Goal: Task Accomplishment & Management: Use online tool/utility

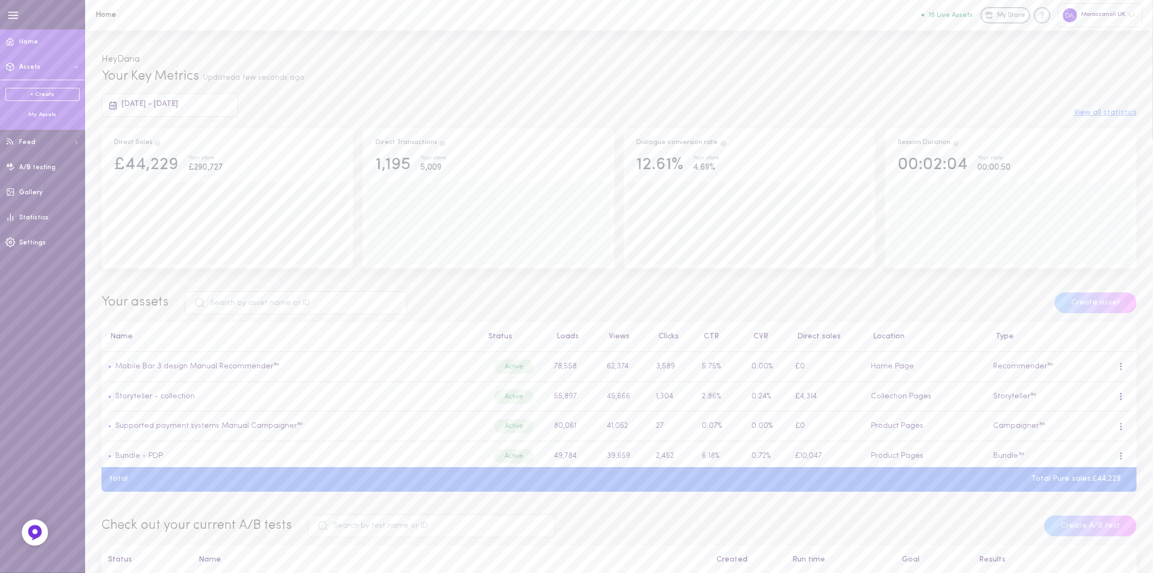
click at [37, 111] on div "My Assets" at bounding box center [42, 115] width 74 height 8
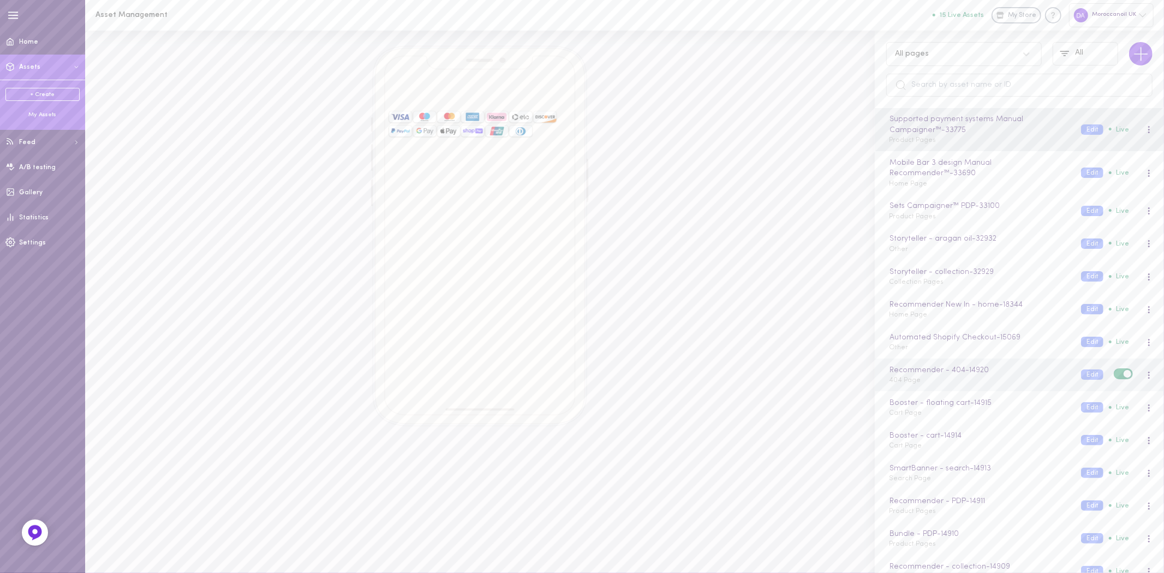
click at [930, 382] on div "Recommender - 404 - 14920 404 Page" at bounding box center [977, 374] width 192 height 21
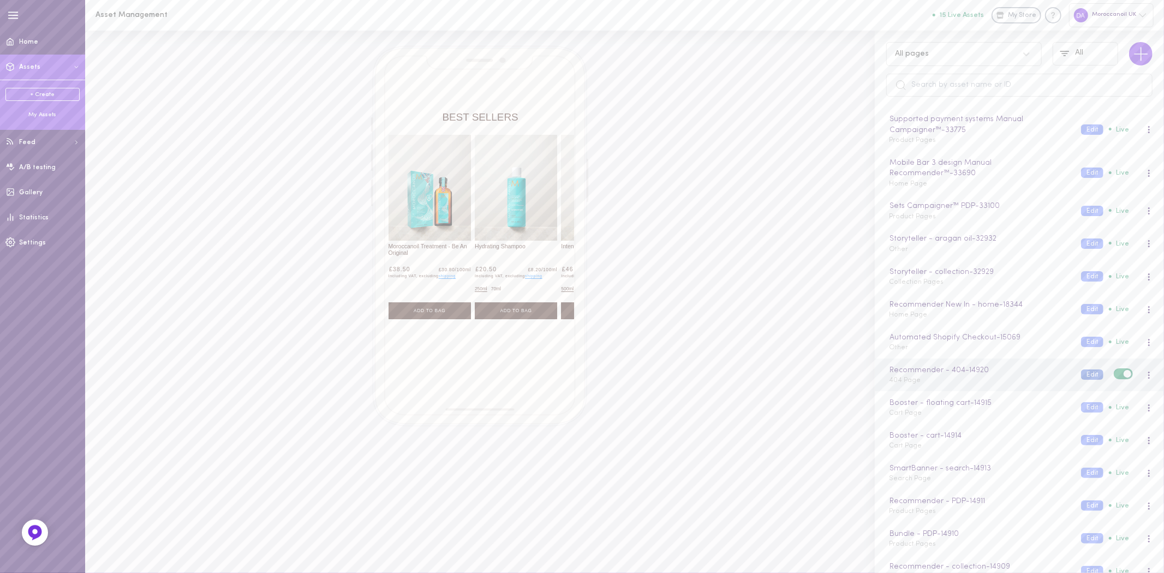
click at [1087, 375] on button "Edit" at bounding box center [1092, 374] width 22 height 10
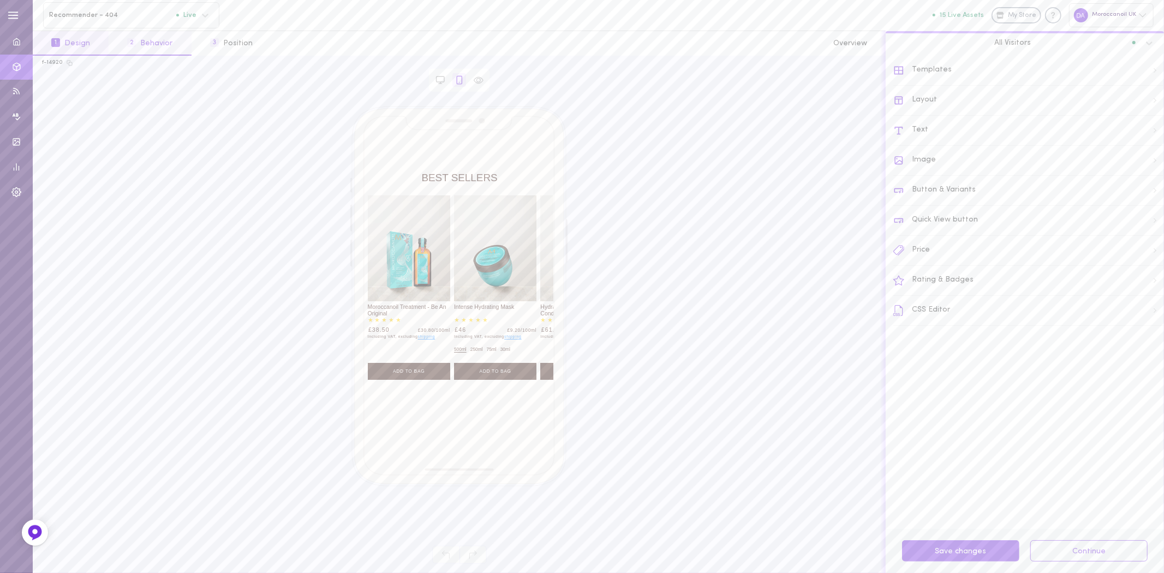
click at [153, 37] on button "2 Behavior" at bounding box center [150, 43] width 82 height 25
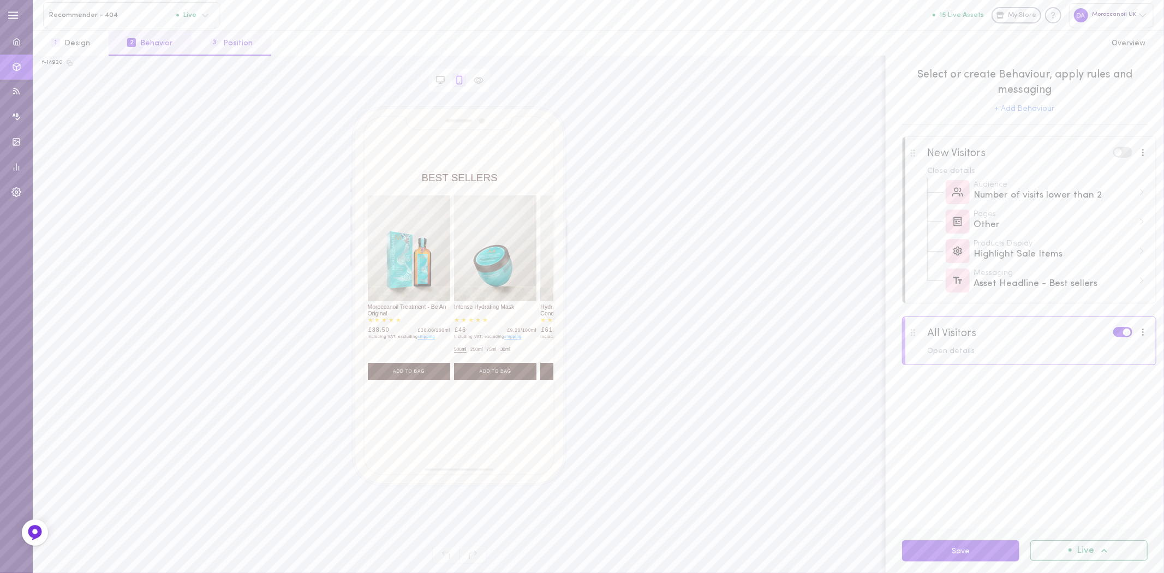
click at [223, 45] on button "3 Position" at bounding box center [231, 43] width 80 height 25
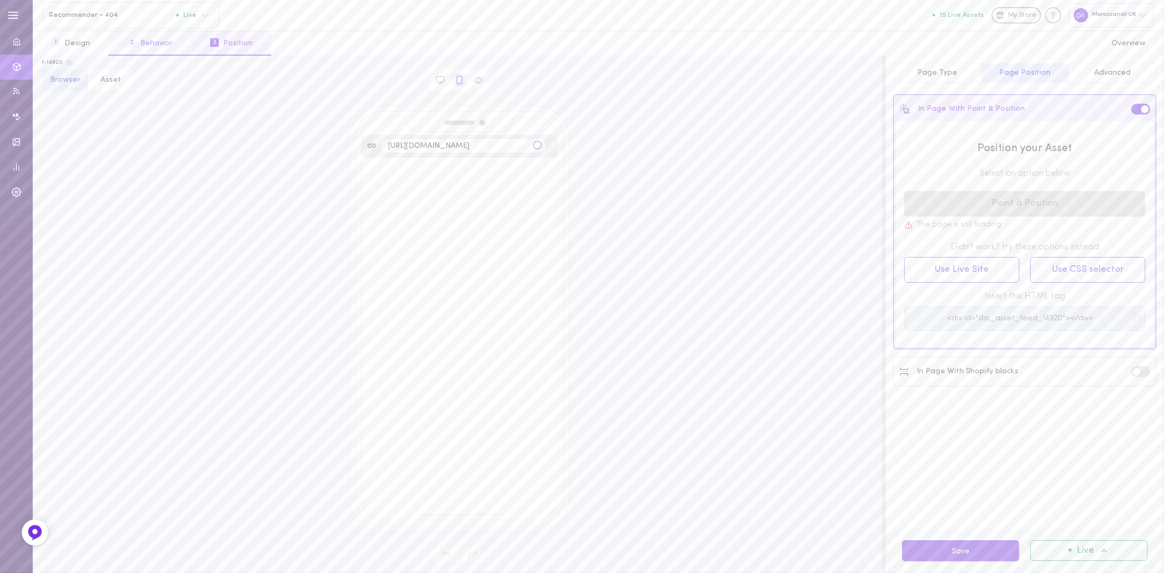
click at [166, 41] on button "2 Behavior" at bounding box center [150, 43] width 82 height 25
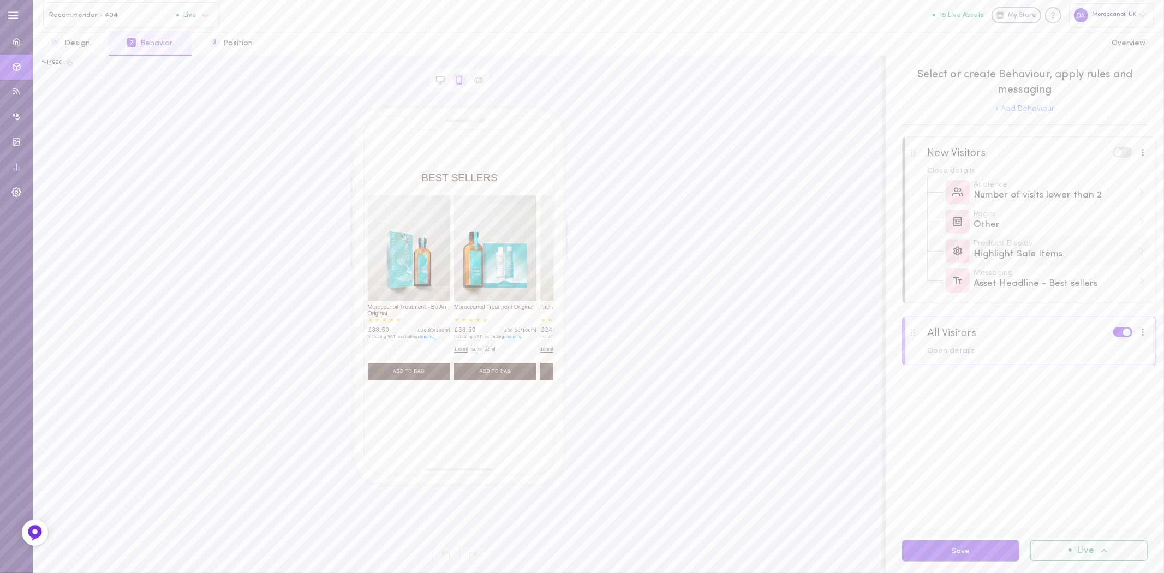
click at [1138, 254] on div "Products Display Highlight Sale Items" at bounding box center [1059, 250] width 172 height 21
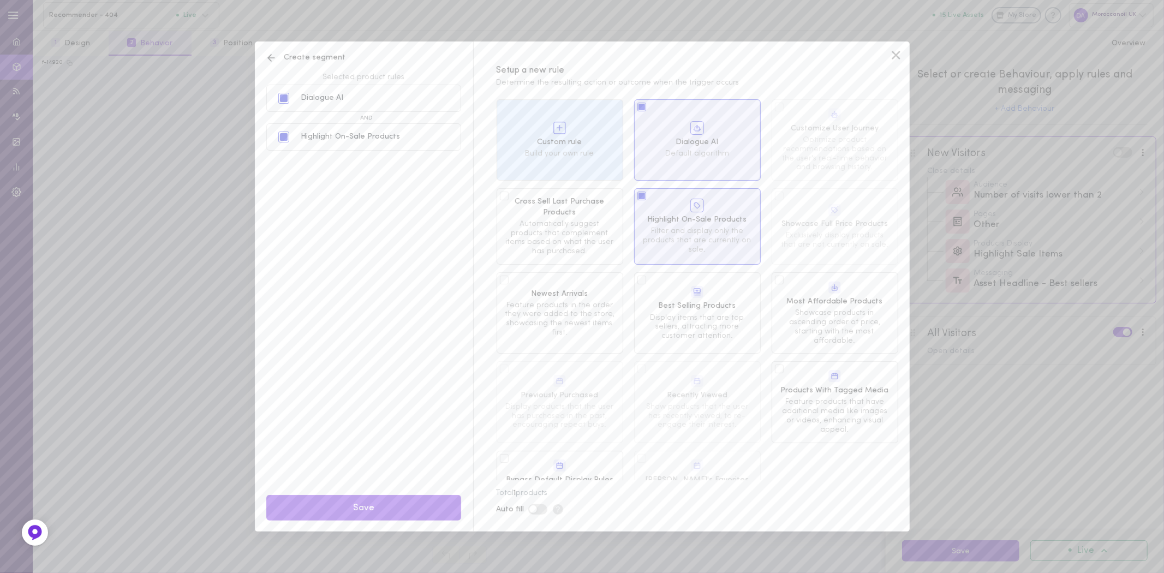
click at [679, 231] on span "Filter and display only the products that are currently on sale." at bounding box center [697, 240] width 110 height 27
click at [352, 136] on div "Highlight On-Sale Products" at bounding box center [350, 137] width 99 height 8
click at [331, 133] on div "Highlight On-Sale Products" at bounding box center [350, 137] width 99 height 8
click at [331, 97] on div "Dialogue AI" at bounding box center [322, 98] width 43 height 8
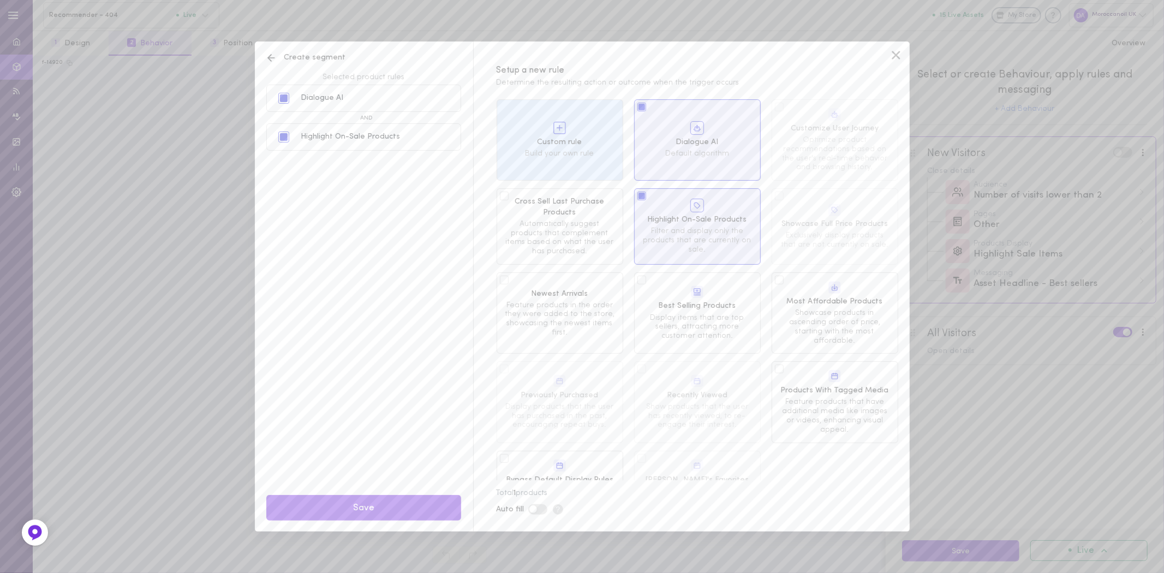
click at [268, 56] on icon at bounding box center [271, 57] width 11 height 11
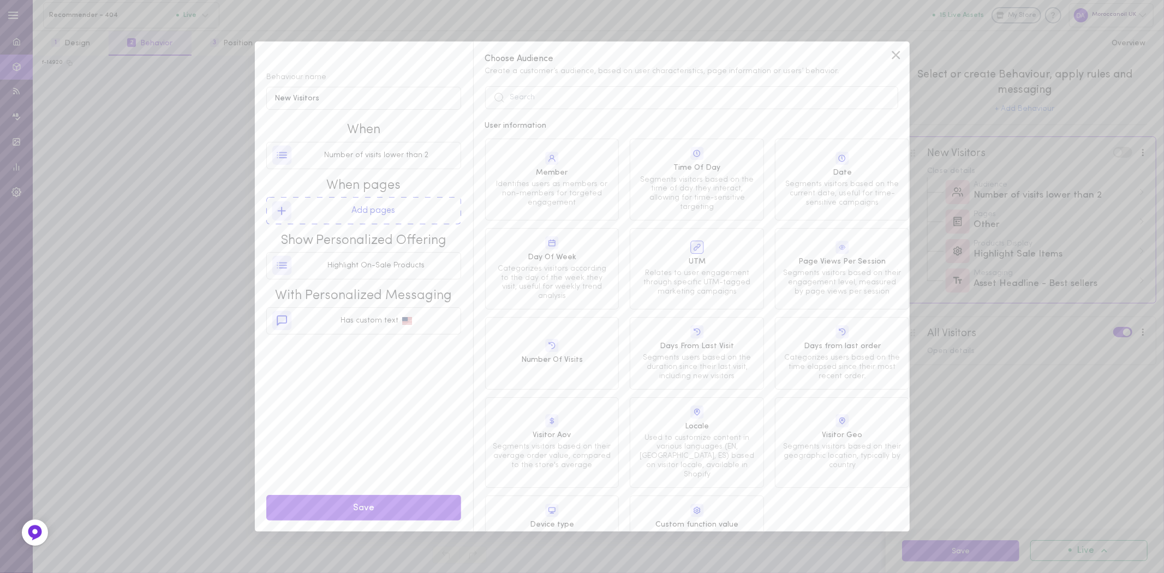
click at [236, 166] on div "Behaviour name New Visitors When Number of visits lower than 2 When pages Add p…" at bounding box center [582, 286] width 1164 height 573
click at [897, 52] on icon at bounding box center [895, 55] width 8 height 8
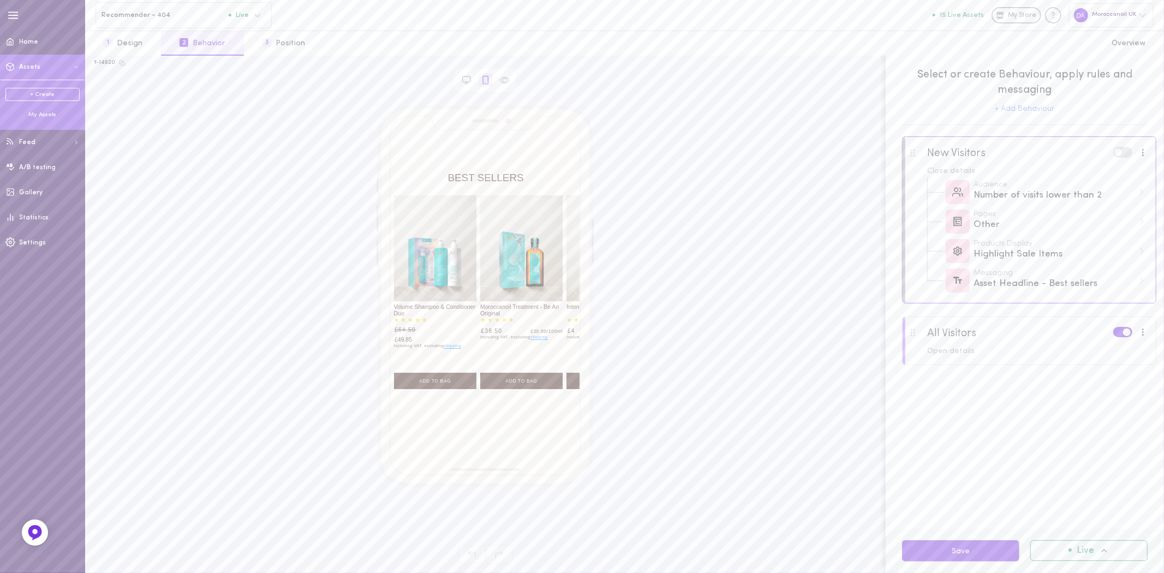
click at [35, 112] on div "My Assets" at bounding box center [42, 115] width 74 height 8
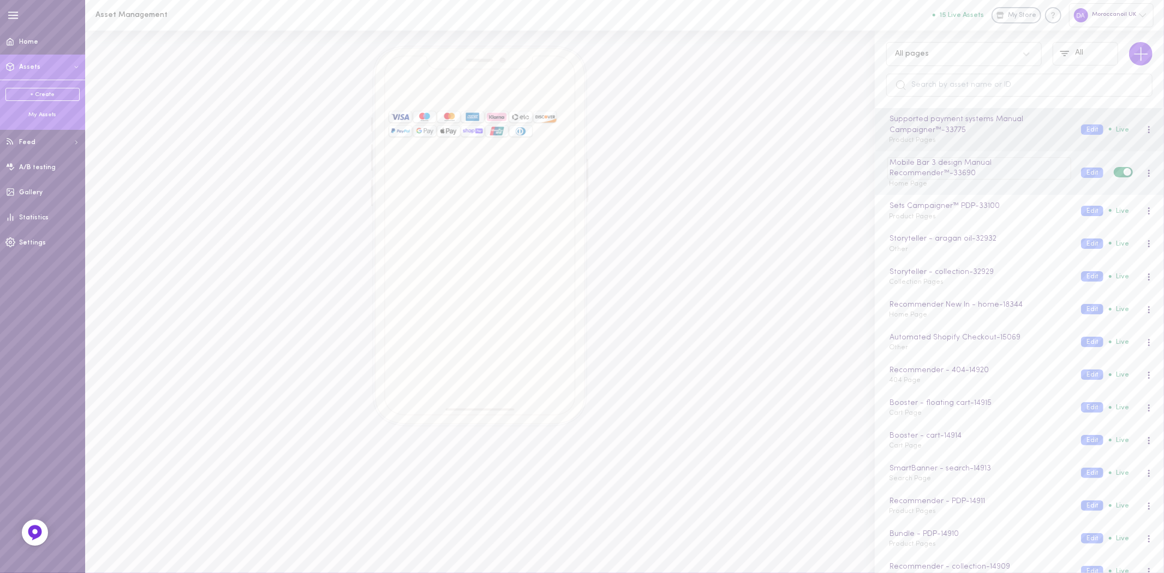
click at [925, 178] on div "Mobile Bar 3 design Manual Recommender™ - 33690" at bounding box center [978, 168] width 183 height 22
click at [925, 176] on div "Mobile Bar 3 design Manual Recommender™ Home Page" at bounding box center [977, 167] width 192 height 21
click at [937, 224] on div "Sets Campaigner™ PDP - 33100 Product Pages Edit Live" at bounding box center [1019, 211] width 289 height 33
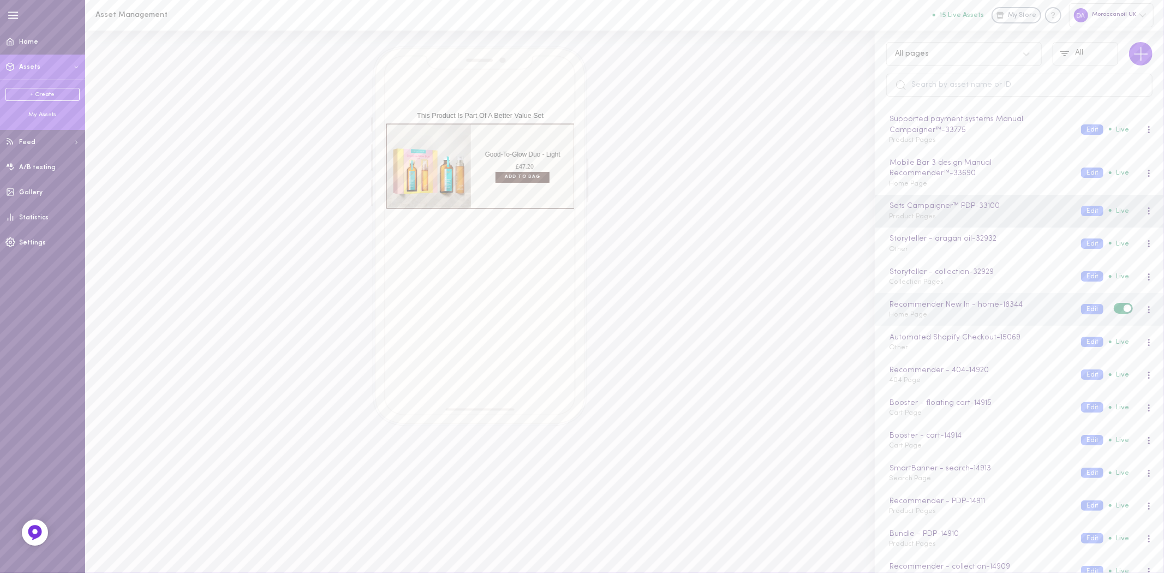
click at [961, 315] on div "Recommender New In - home - 18344 Home Page" at bounding box center [977, 309] width 192 height 21
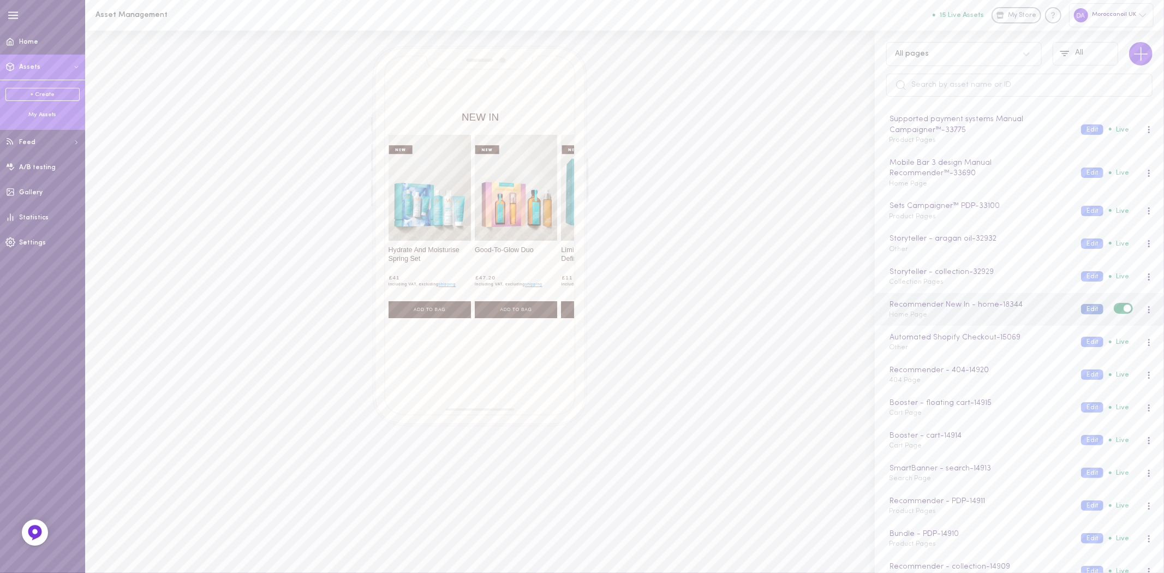
click at [1081, 309] on button "Edit" at bounding box center [1092, 309] width 22 height 10
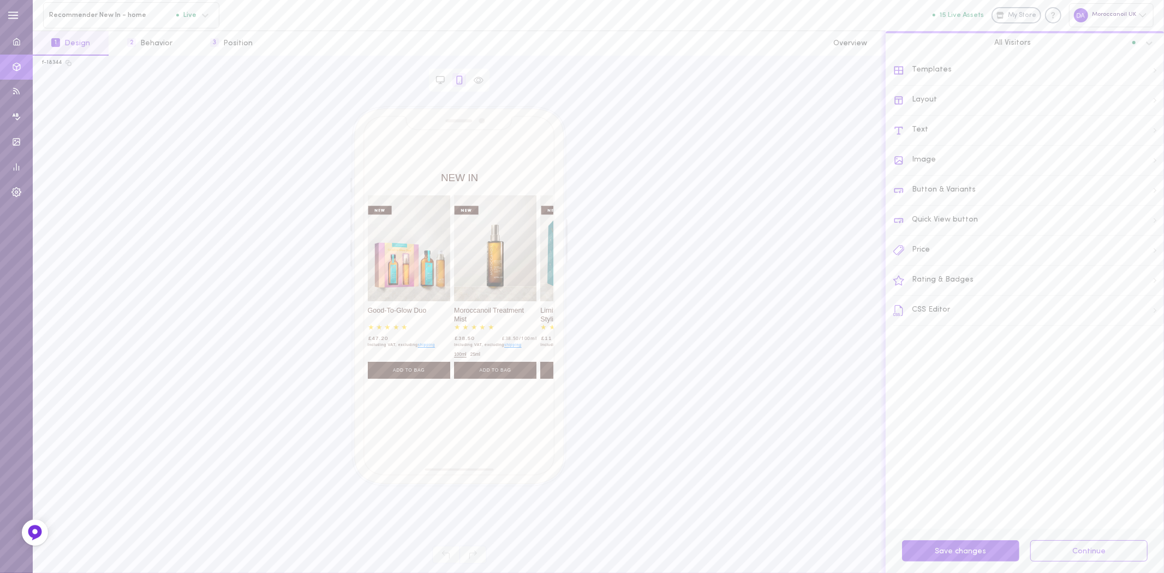
click at [967, 283] on div "Rating & Badges" at bounding box center [1028, 281] width 271 height 30
click at [899, 69] on icon at bounding box center [898, 70] width 11 height 11
click at [932, 74] on div "Templates" at bounding box center [1028, 71] width 271 height 30
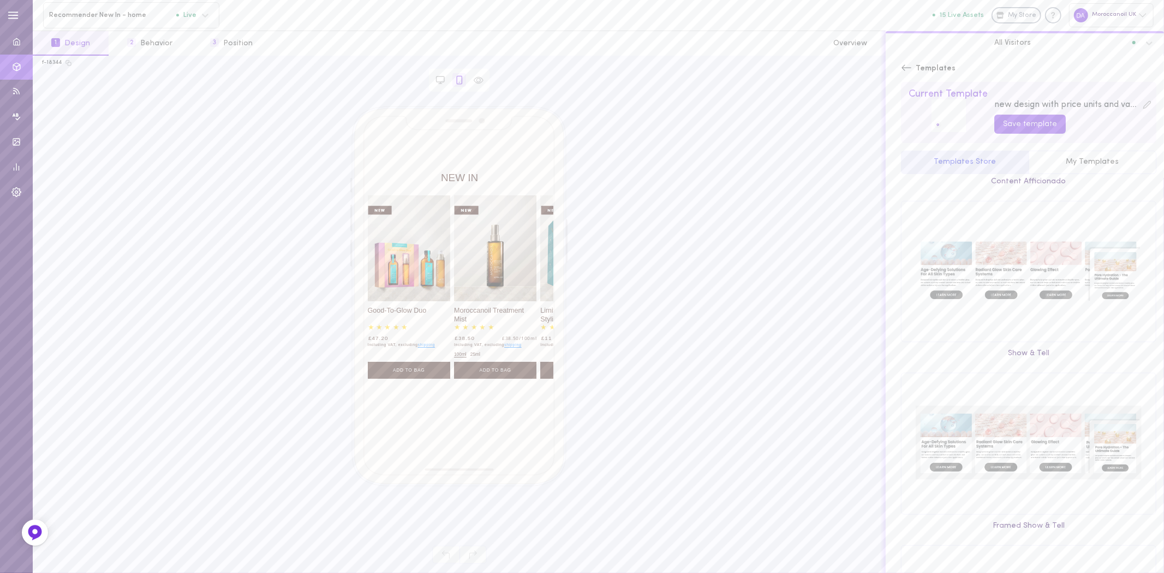
scroll to position [3250, 0]
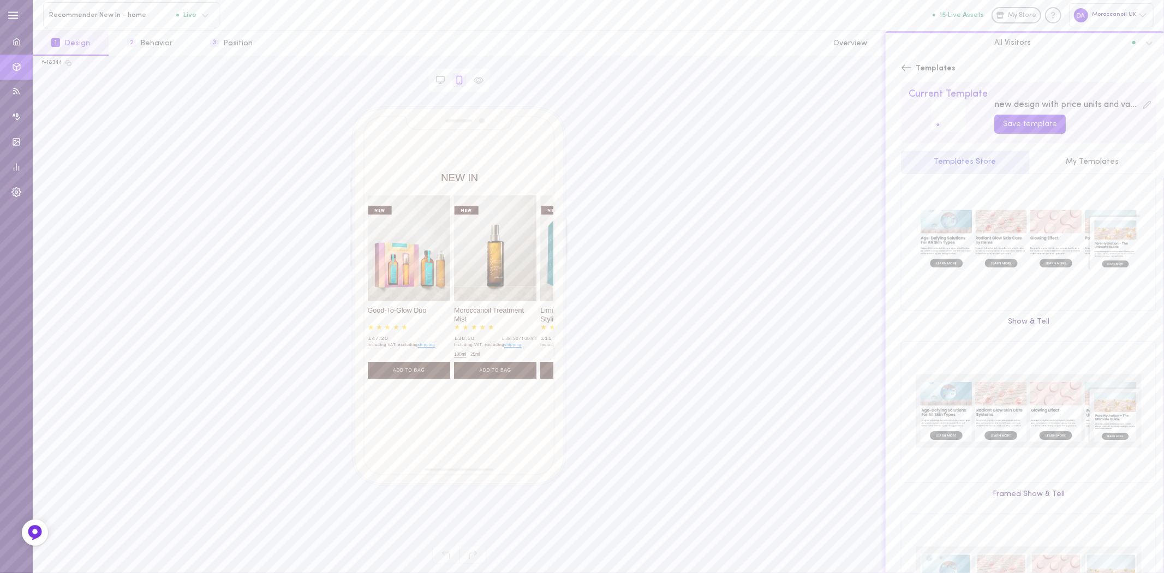
click at [906, 63] on icon at bounding box center [906, 67] width 11 height 11
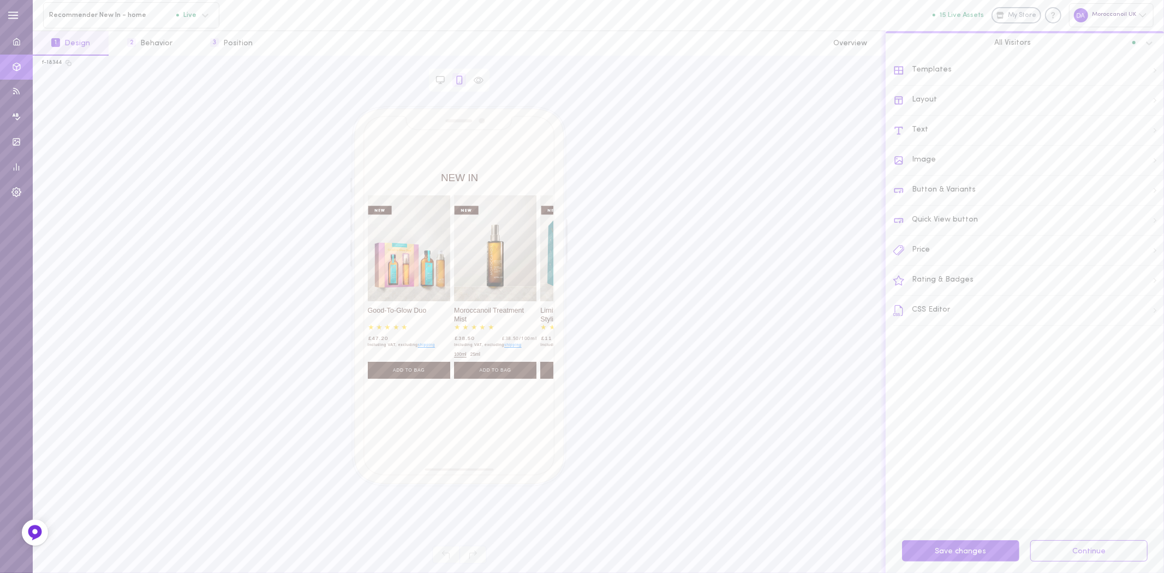
click at [951, 103] on div "Layout" at bounding box center [1028, 101] width 271 height 30
click at [1052, 148] on input "7" at bounding box center [1028, 149] width 82 height 20
type input "8"
click at [1052, 148] on input "8" at bounding box center [1028, 149] width 82 height 20
click at [1073, 70] on icon at bounding box center [1068, 71] width 9 height 9
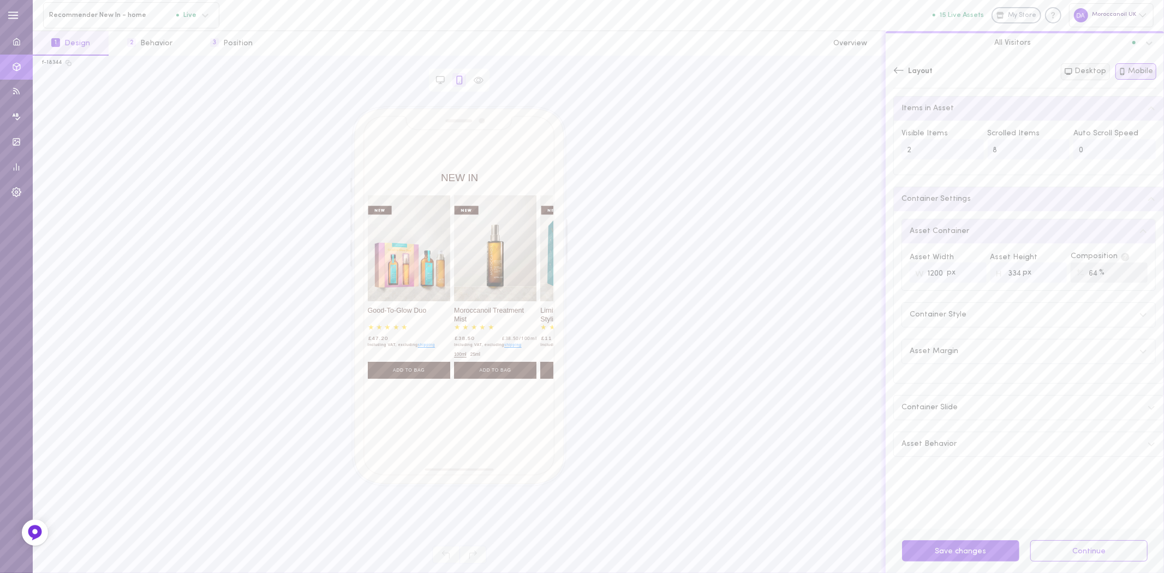
type input "4"
type input "1300"
type input "550"
type input "68"
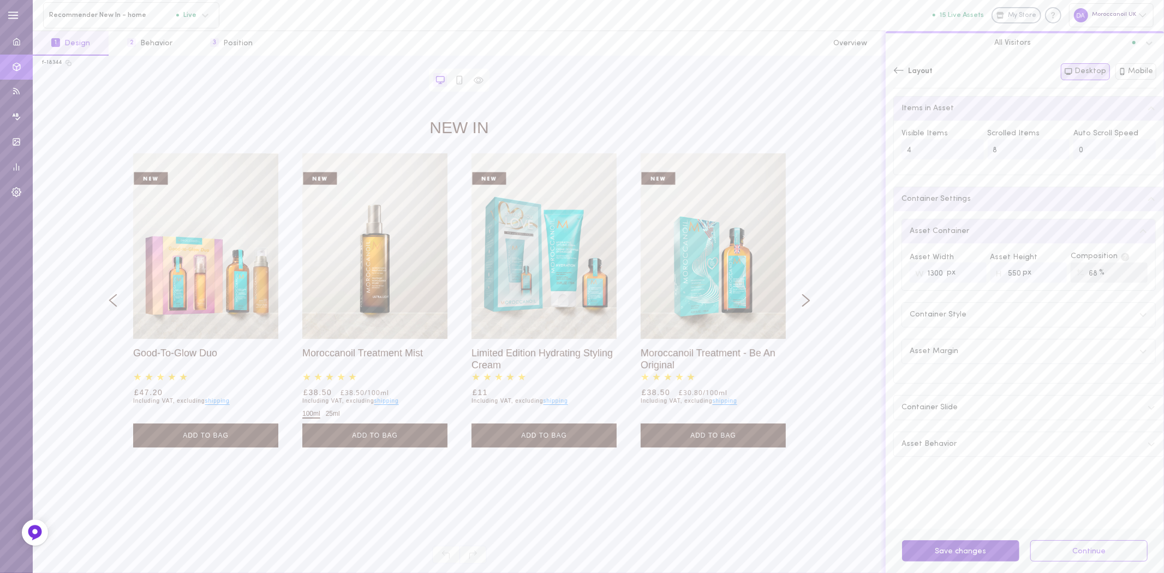
click at [977, 554] on button "Save changes" at bounding box center [960, 550] width 117 height 21
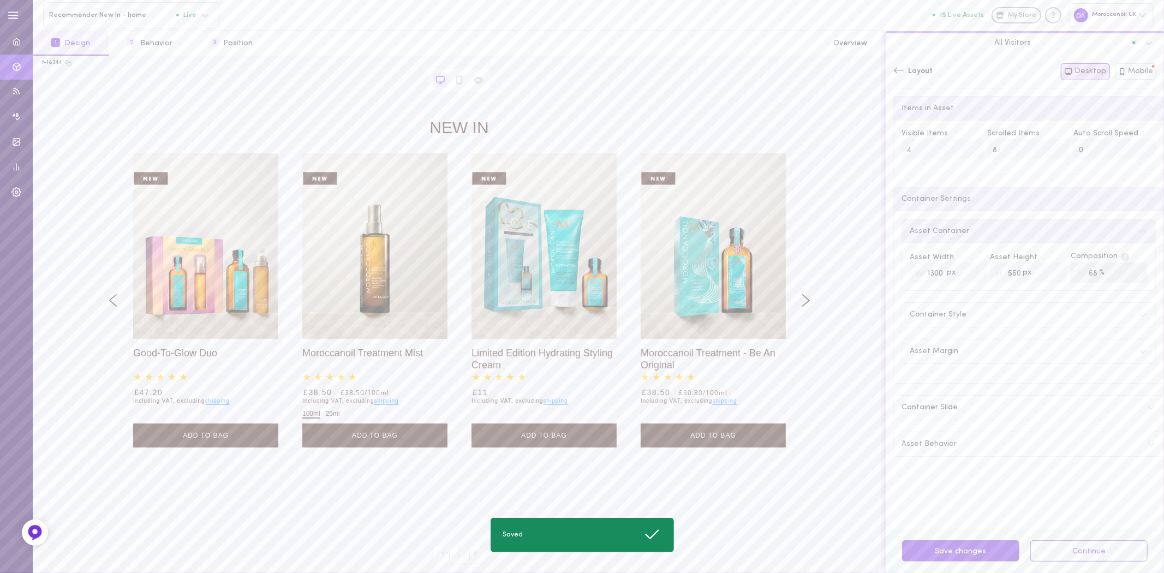
click at [806, 291] on button "button" at bounding box center [806, 300] width 16 height 294
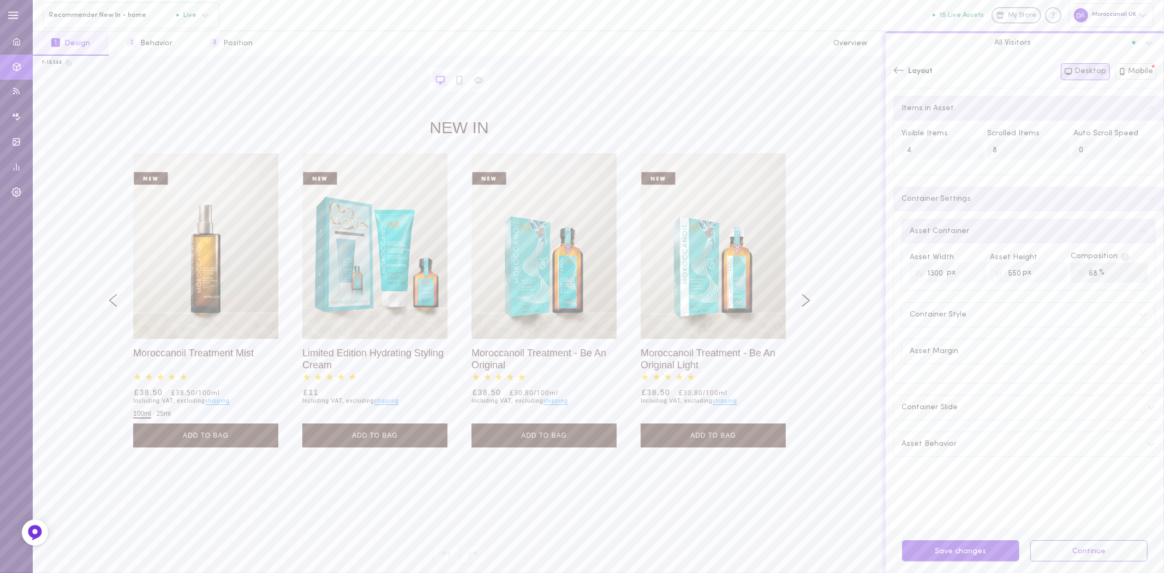
click at [806, 291] on button "button" at bounding box center [806, 300] width 16 height 294
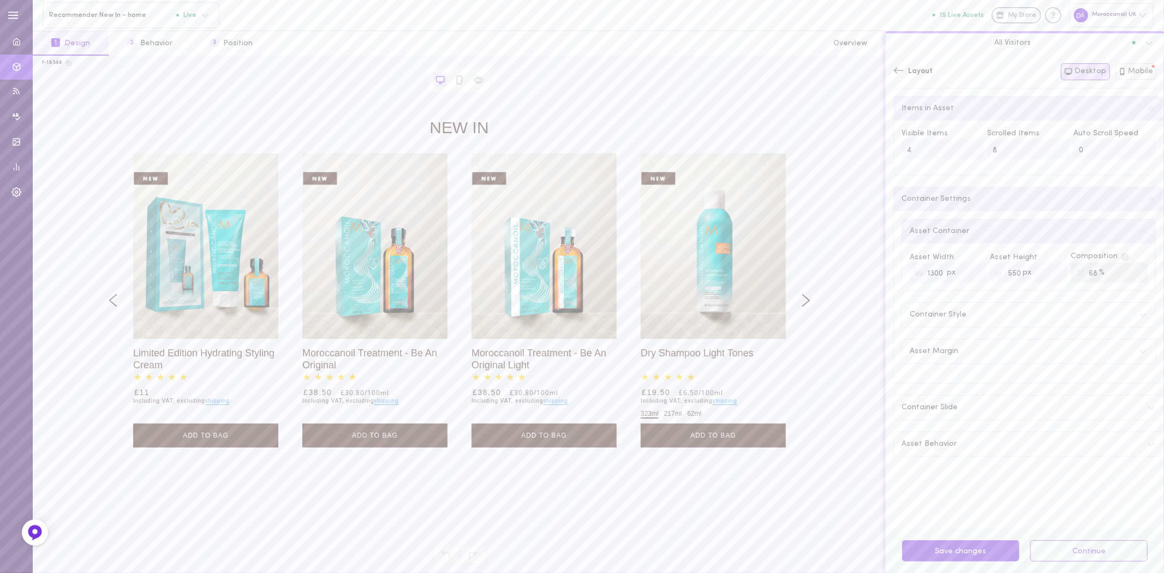
click at [806, 291] on button "button" at bounding box center [806, 300] width 16 height 294
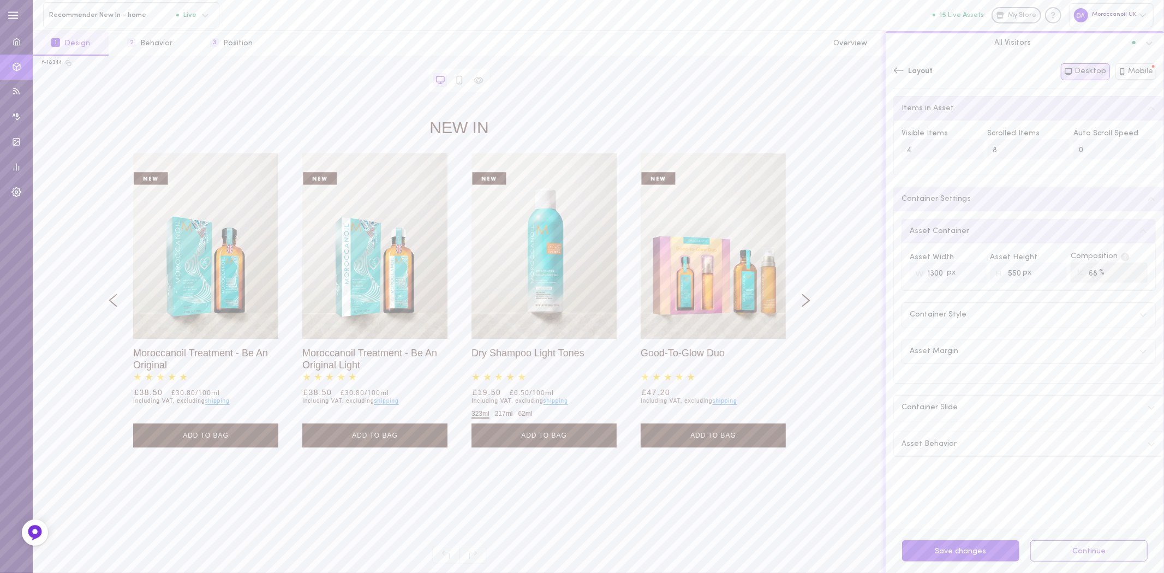
click at [806, 291] on button "button" at bounding box center [806, 300] width 16 height 294
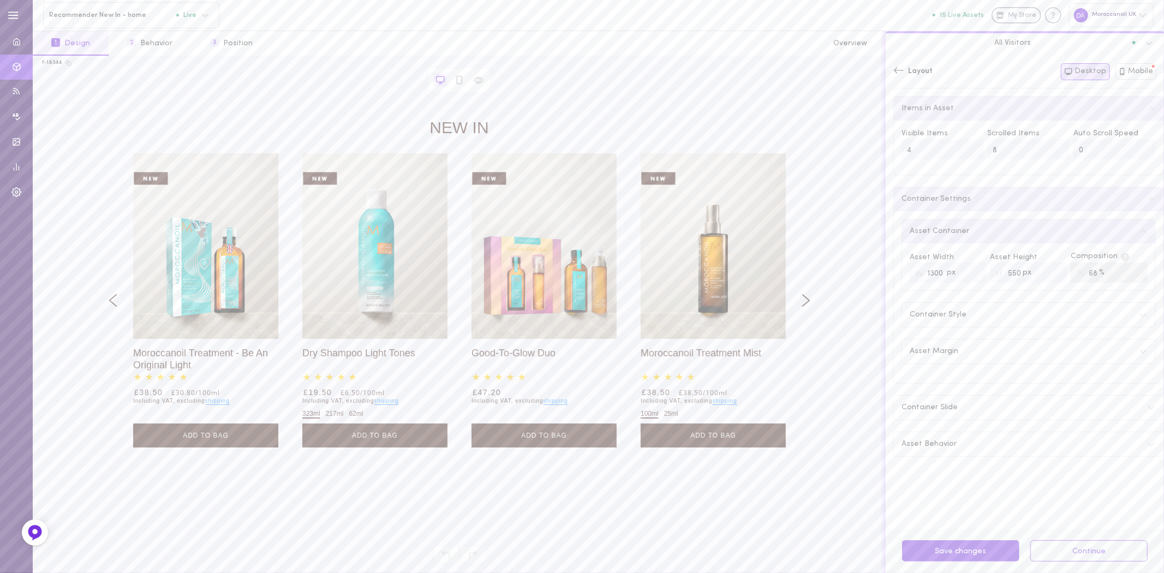
click at [806, 291] on button "button" at bounding box center [806, 300] width 16 height 294
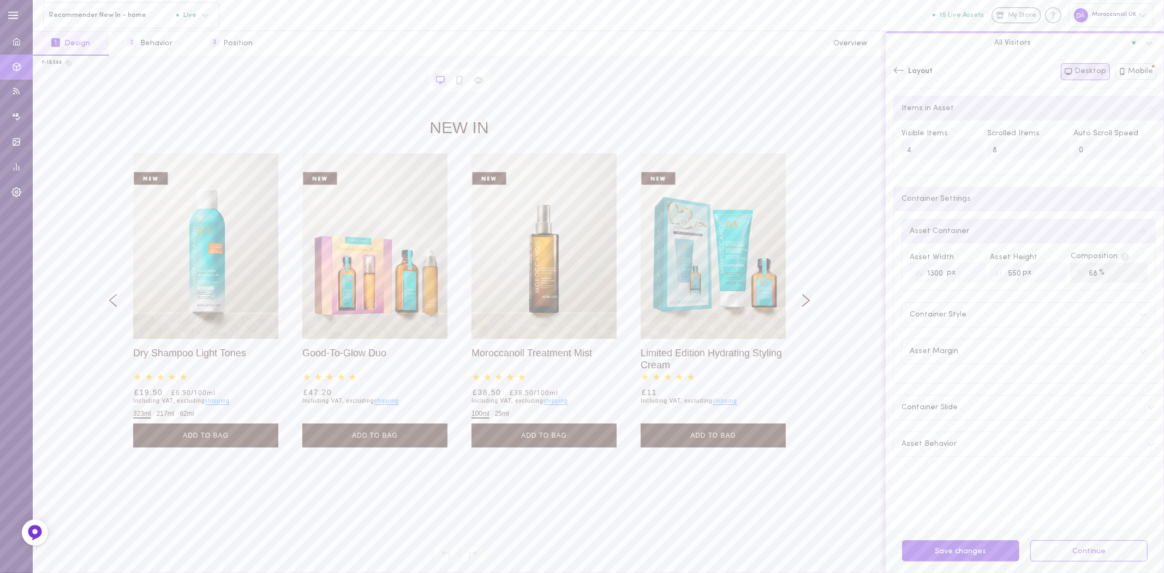
click at [806, 291] on button "button" at bounding box center [806, 300] width 16 height 294
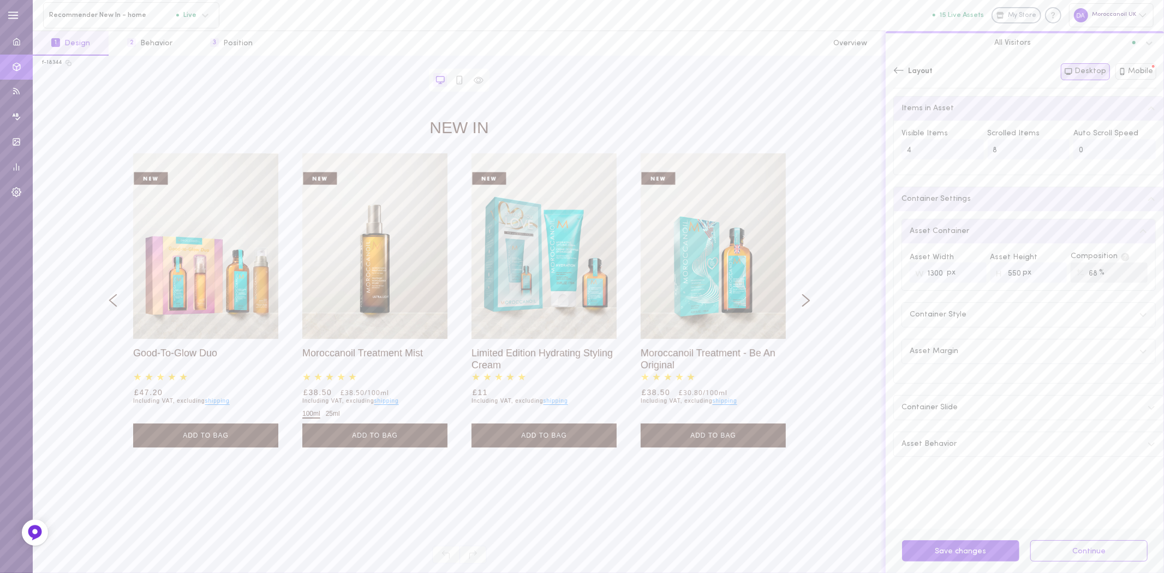
click at [906, 73] on div "Layout" at bounding box center [912, 71] width 39 height 11
click at [140, 43] on button "2 Behavior" at bounding box center [150, 43] width 82 height 25
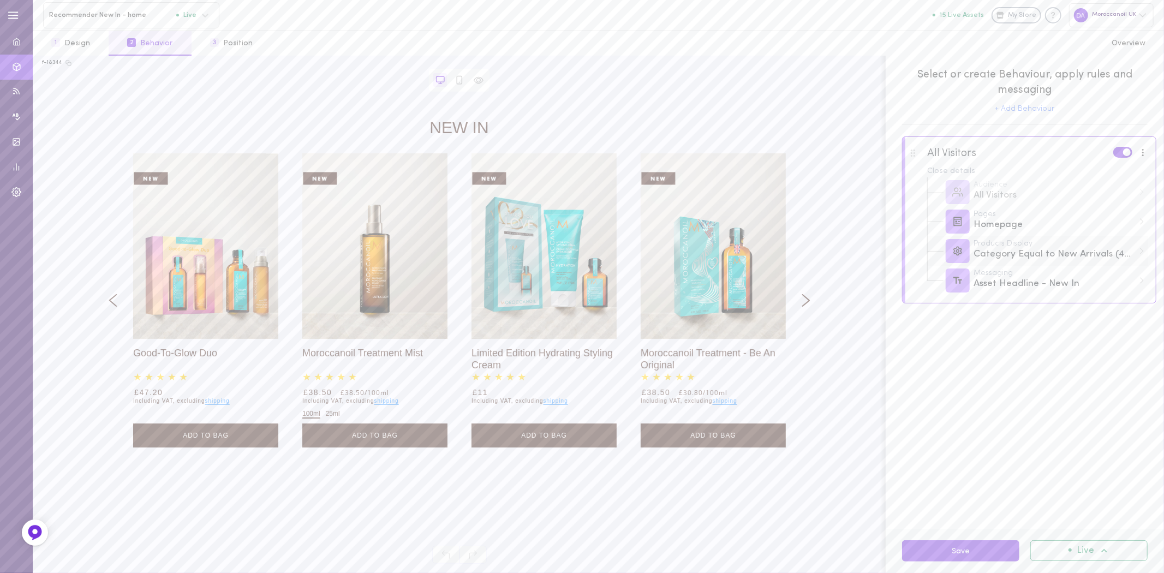
click at [1058, 257] on div "Category Equal to New Arrivals (444324282641)" at bounding box center [1053, 255] width 160 height 14
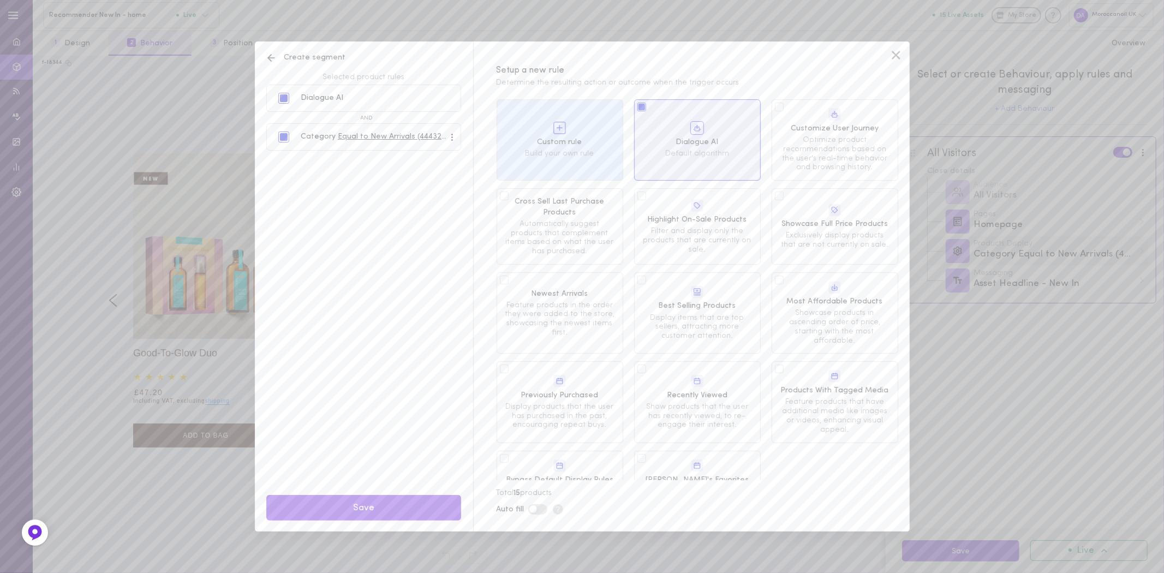
click at [1058, 257] on div "Create segment Selected product rules Dialogue AI Category Equal to New Arrival…" at bounding box center [582, 286] width 1164 height 573
drag, startPoint x: 1040, startPoint y: 426, endPoint x: 951, endPoint y: 291, distance: 160.7
click at [1037, 417] on div "Create segment Selected product rules Dialogue AI Category Equal to New Arrival…" at bounding box center [582, 286] width 1164 height 573
click at [898, 55] on icon at bounding box center [896, 55] width 16 height 16
